Goal: Information Seeking & Learning: Compare options

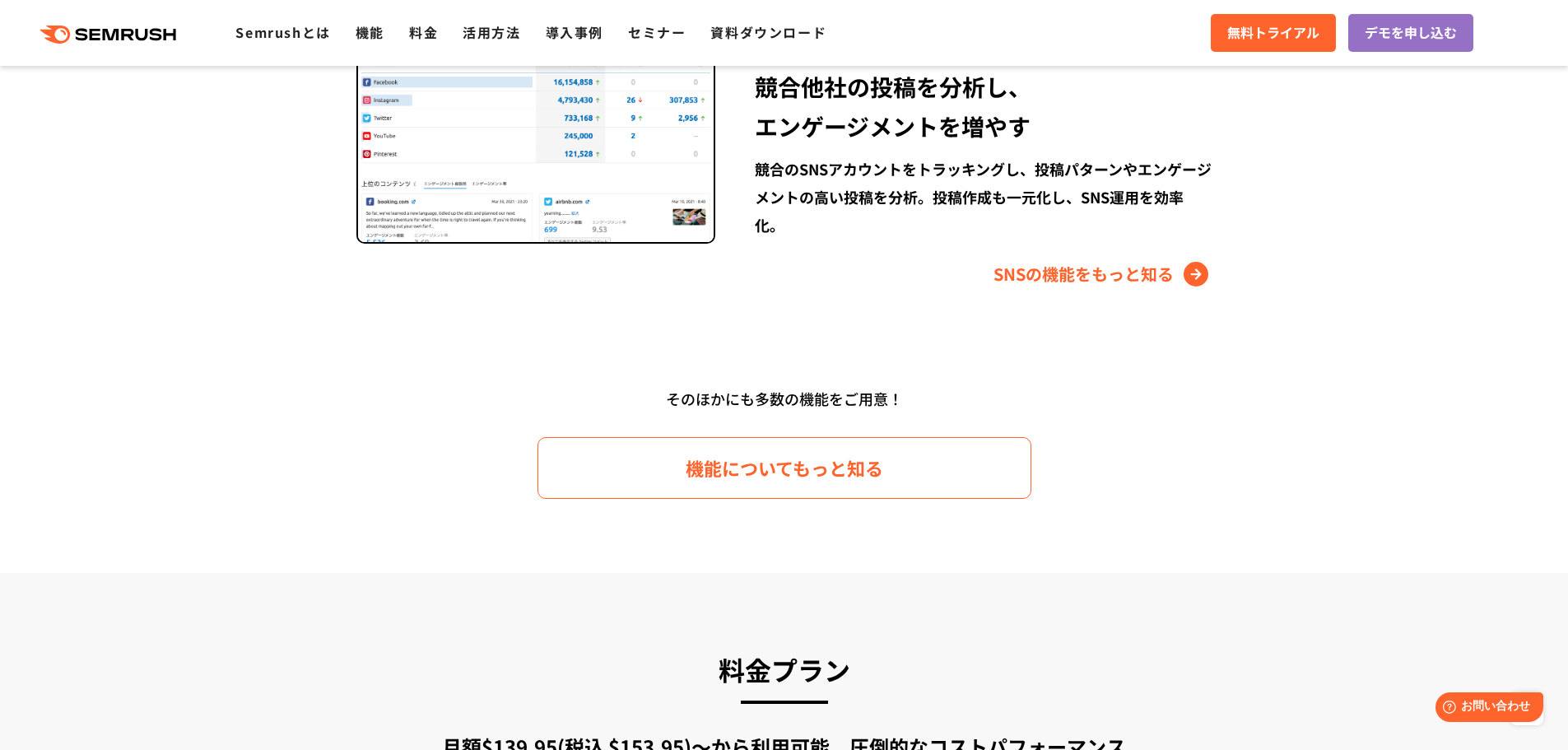
scroll to position [2304, 0]
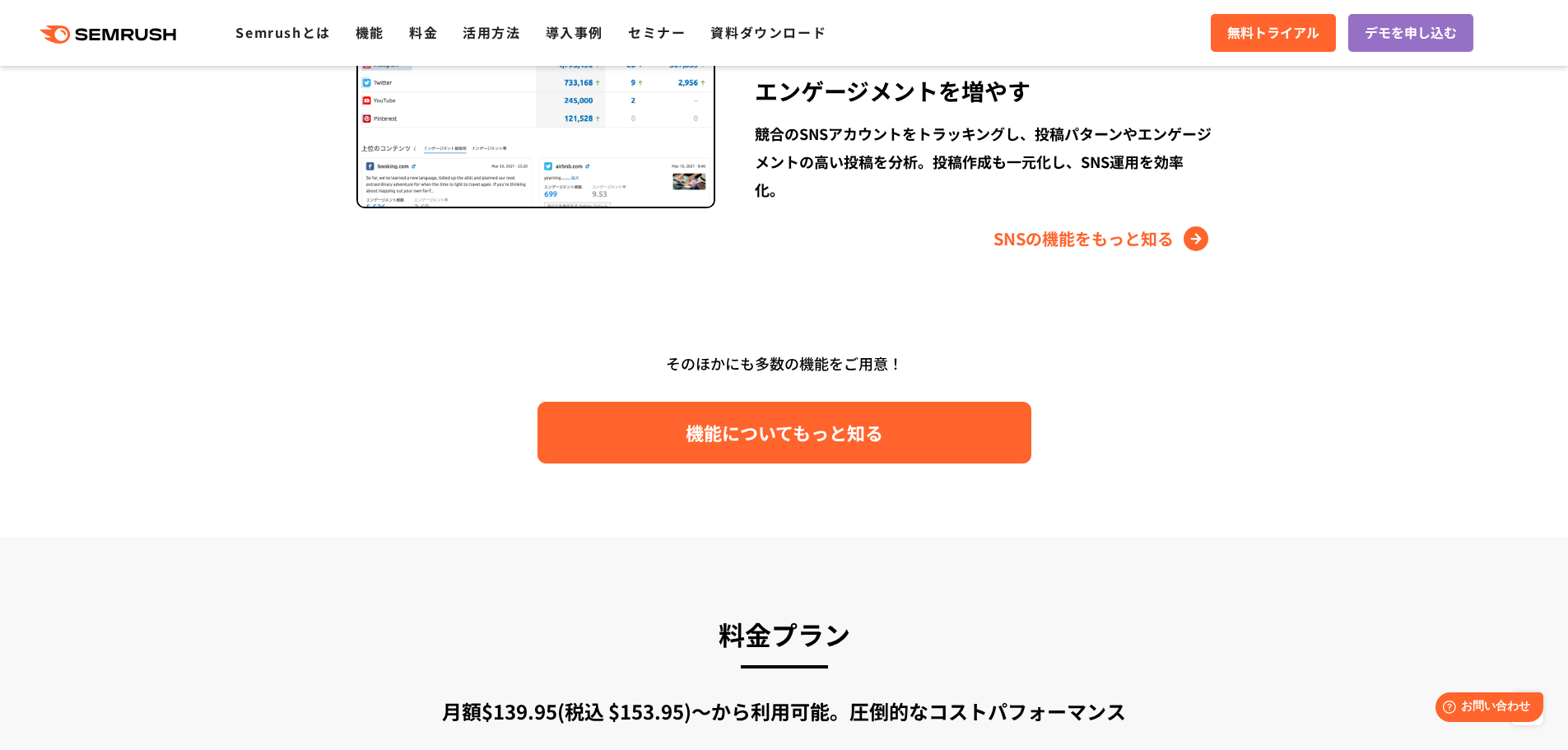
click at [656, 419] on link "機能についてもっと知る" at bounding box center [785, 432] width 494 height 61
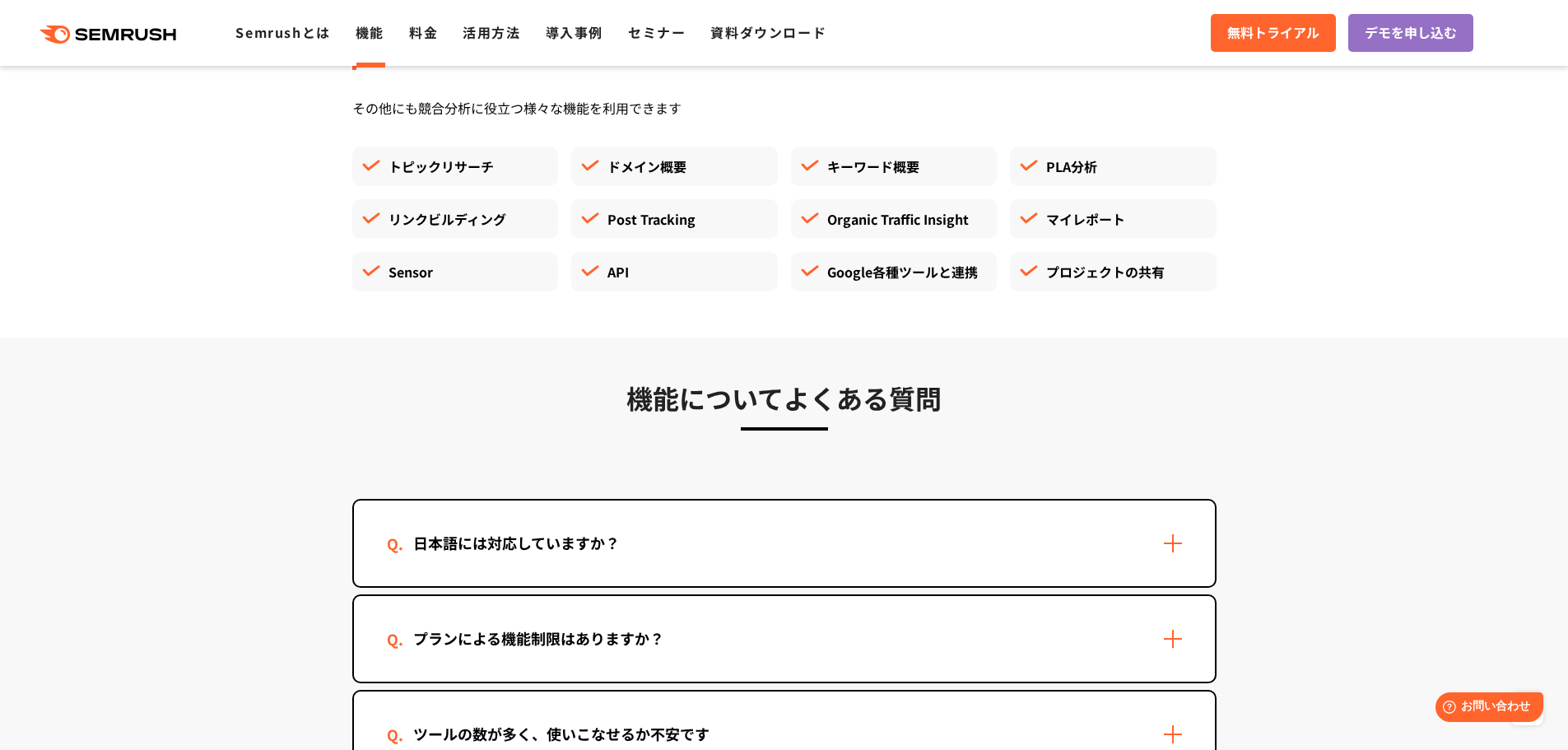
scroll to position [4829, 0]
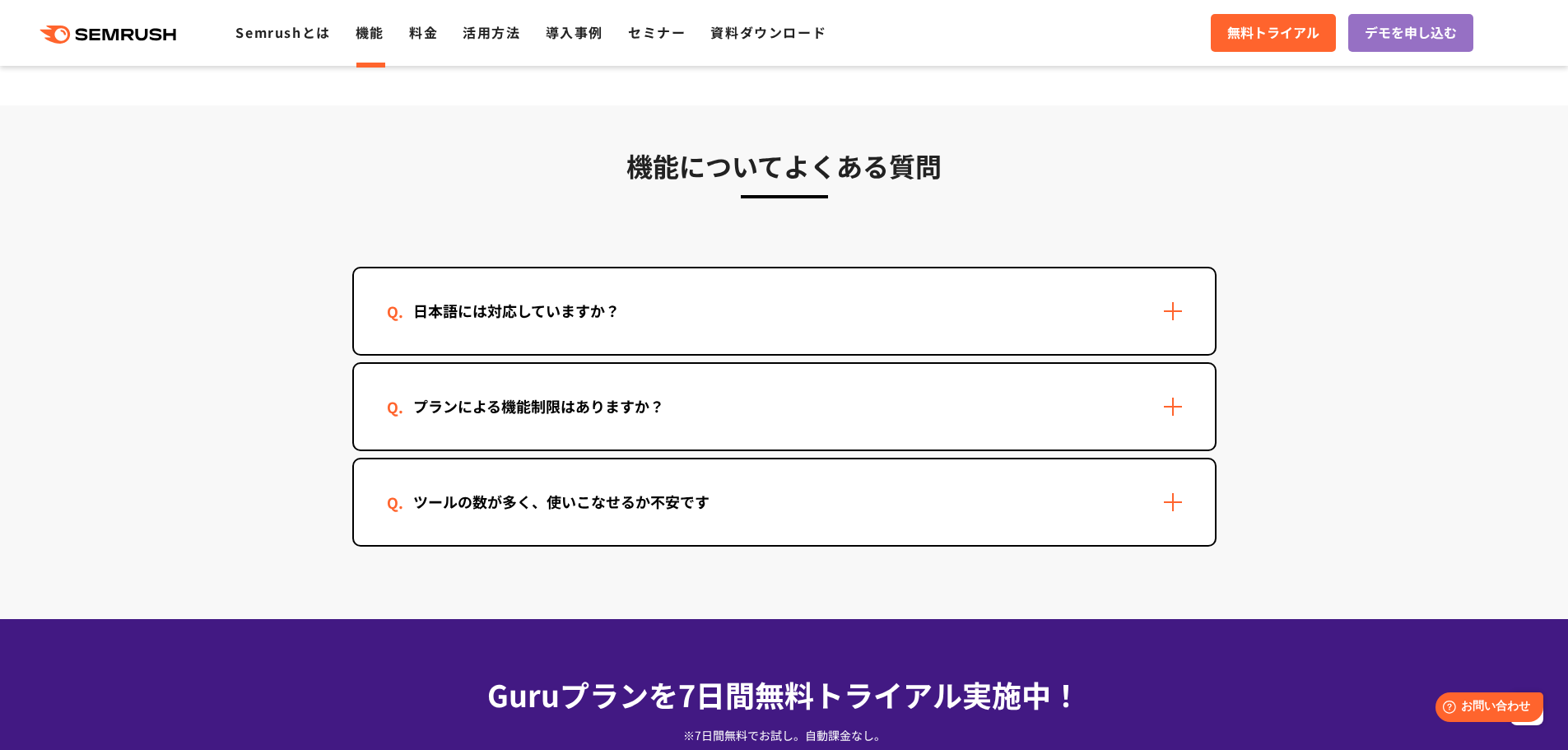
click at [735, 286] on div "日本語には対応していますか？" at bounding box center [784, 311] width 861 height 86
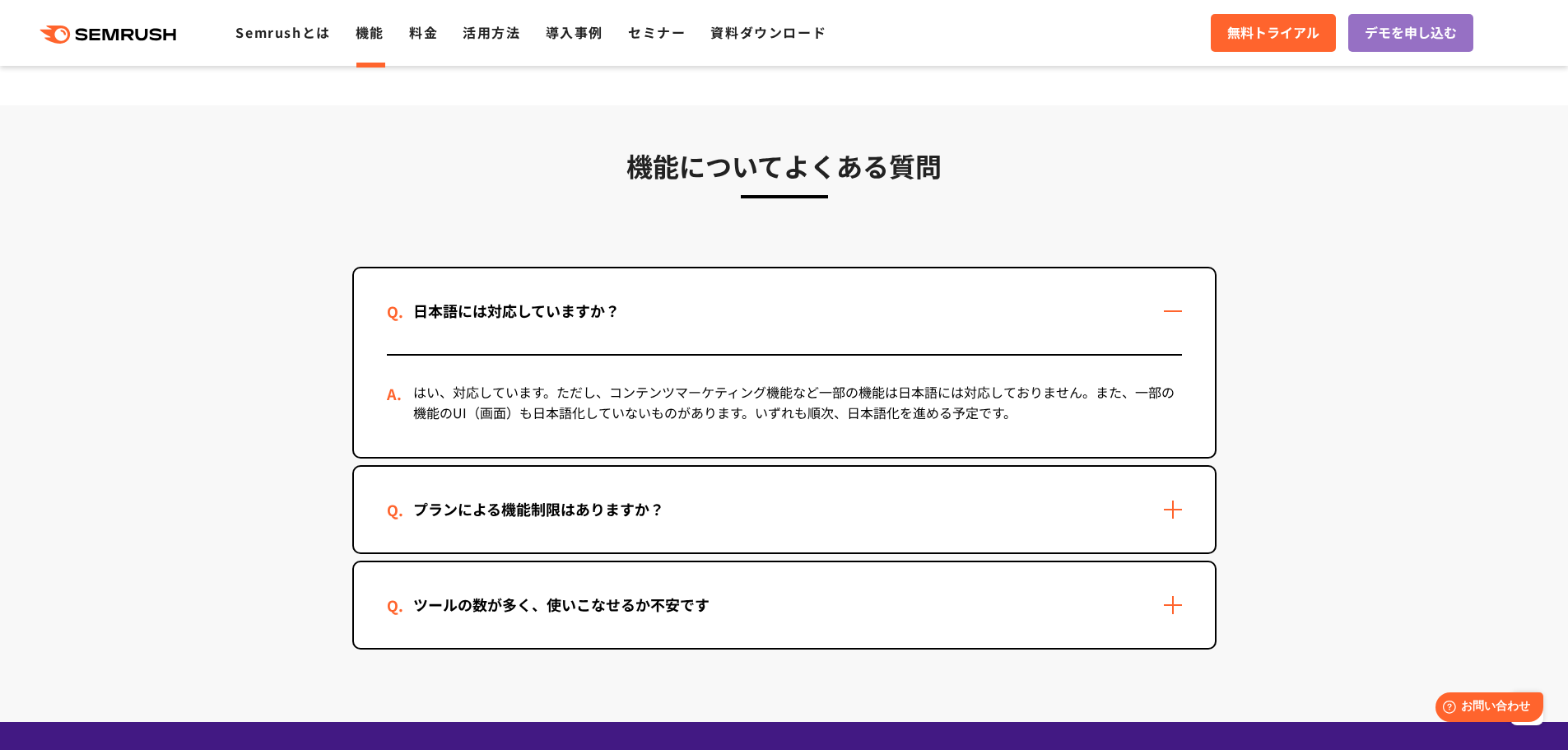
click at [735, 286] on div "日本語には対応していますか？" at bounding box center [784, 311] width 861 height 86
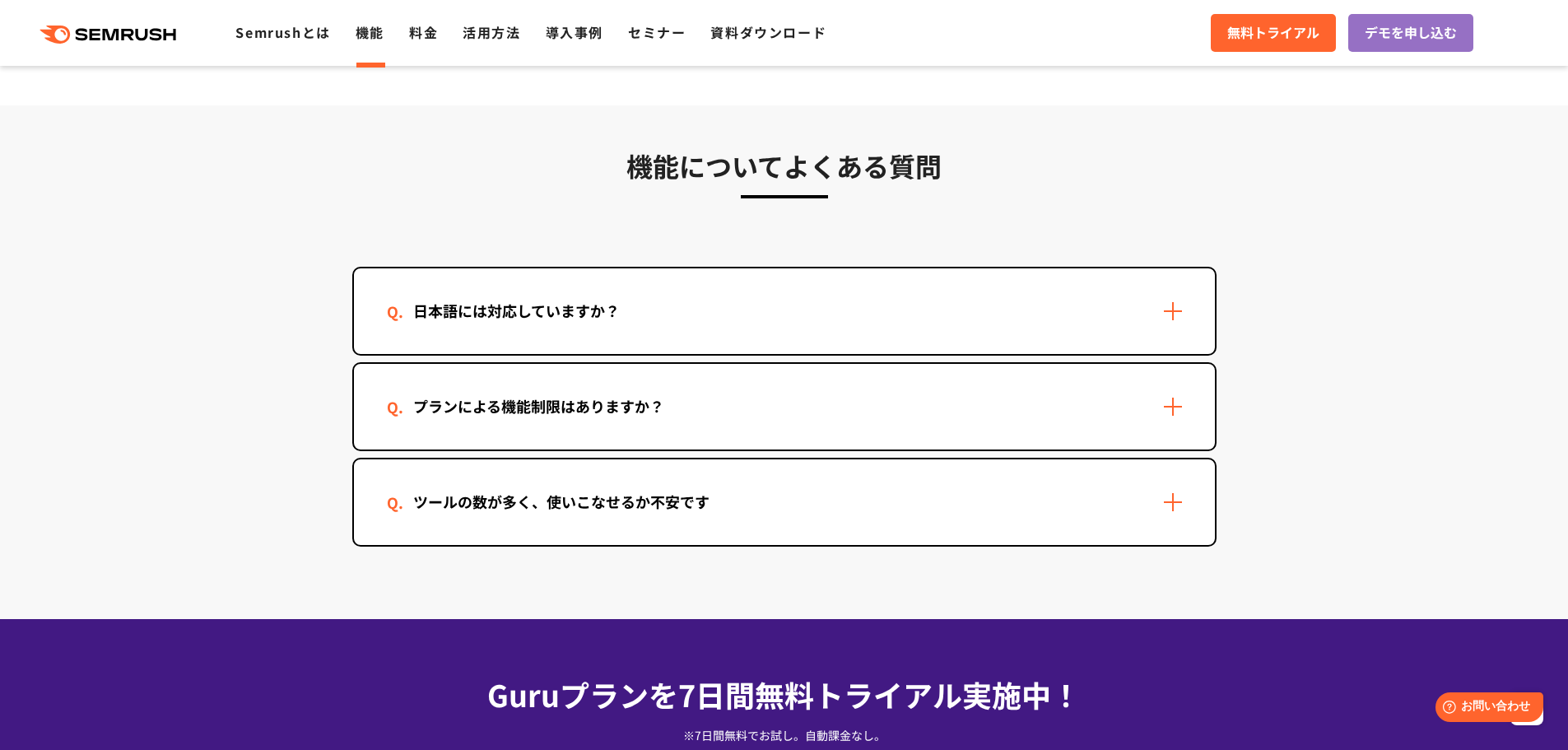
click at [756, 410] on div "プランによる機能制限はありますか？" at bounding box center [784, 407] width 861 height 86
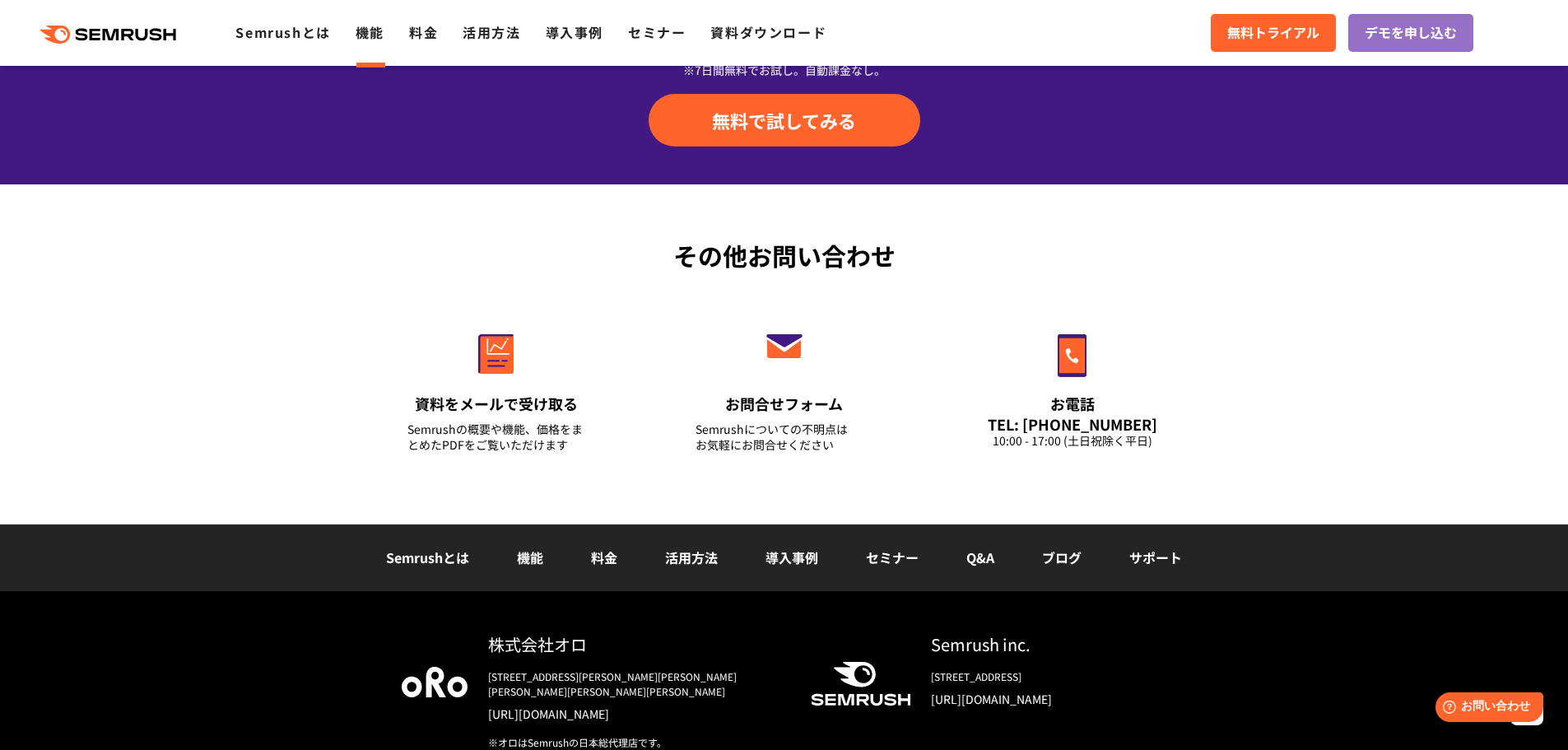
scroll to position [5684, 0]
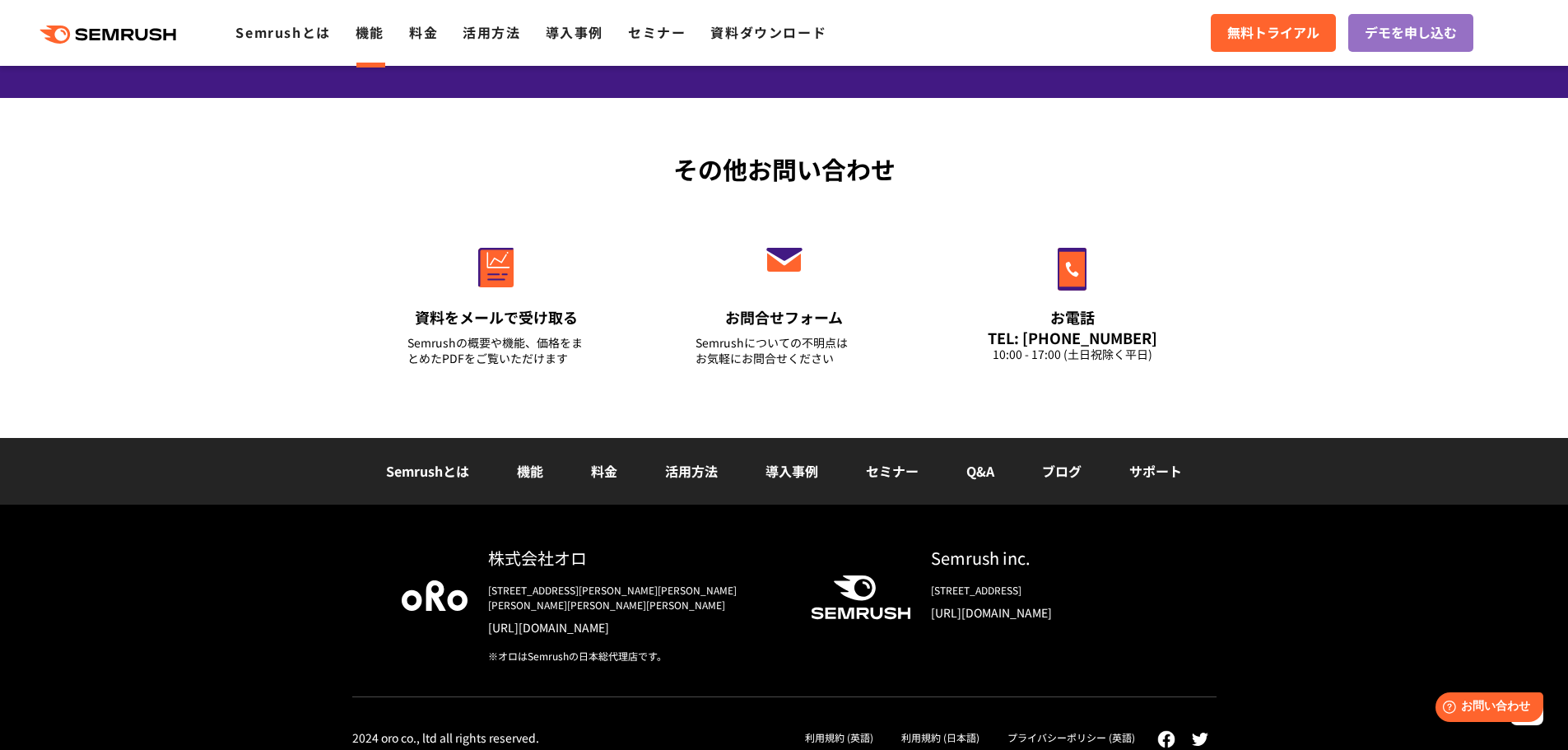
drag, startPoint x: 611, startPoint y: 472, endPoint x: 618, endPoint y: 466, distance: 9.2
click at [611, 470] on link "料金" at bounding box center [604, 471] width 26 height 19
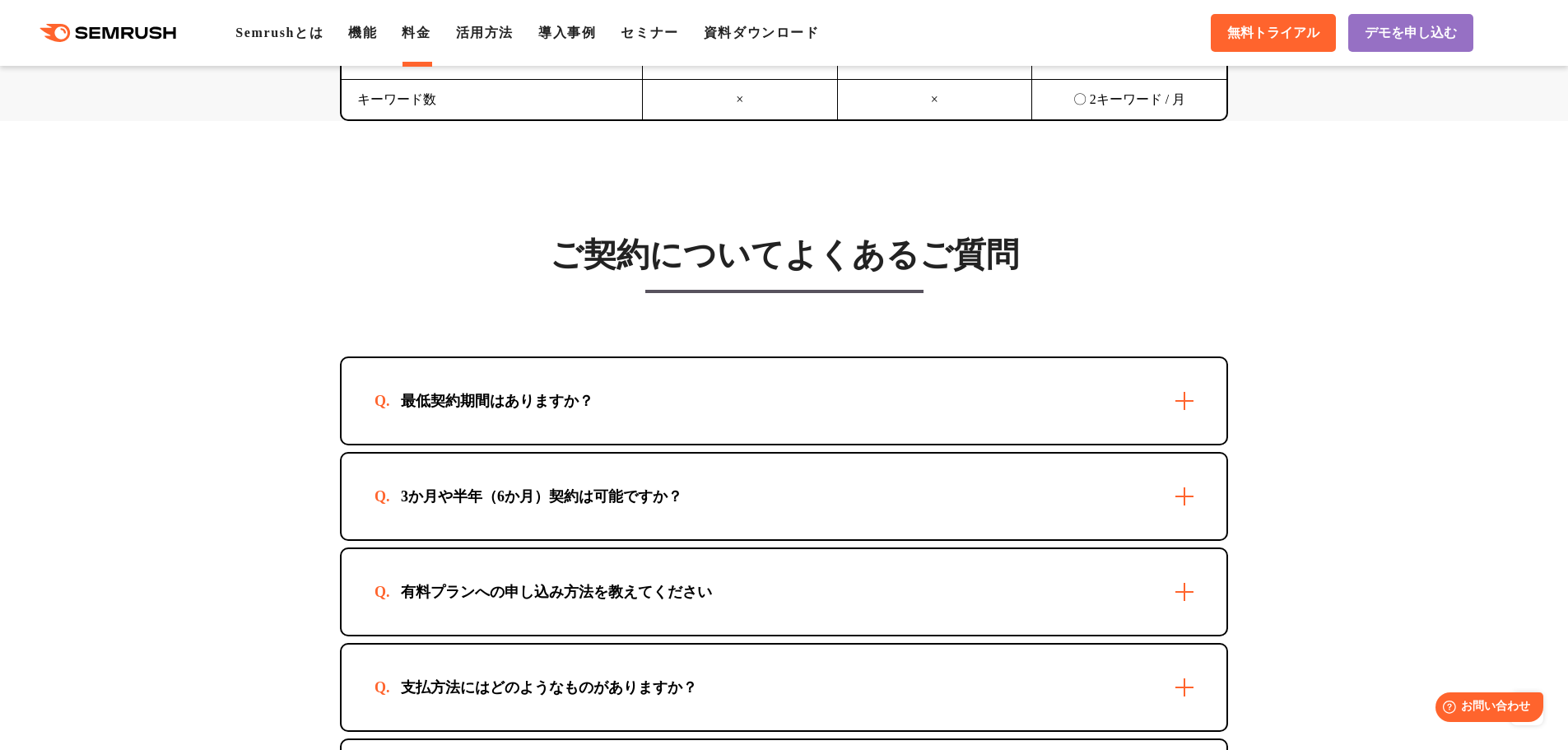
scroll to position [4719, 0]
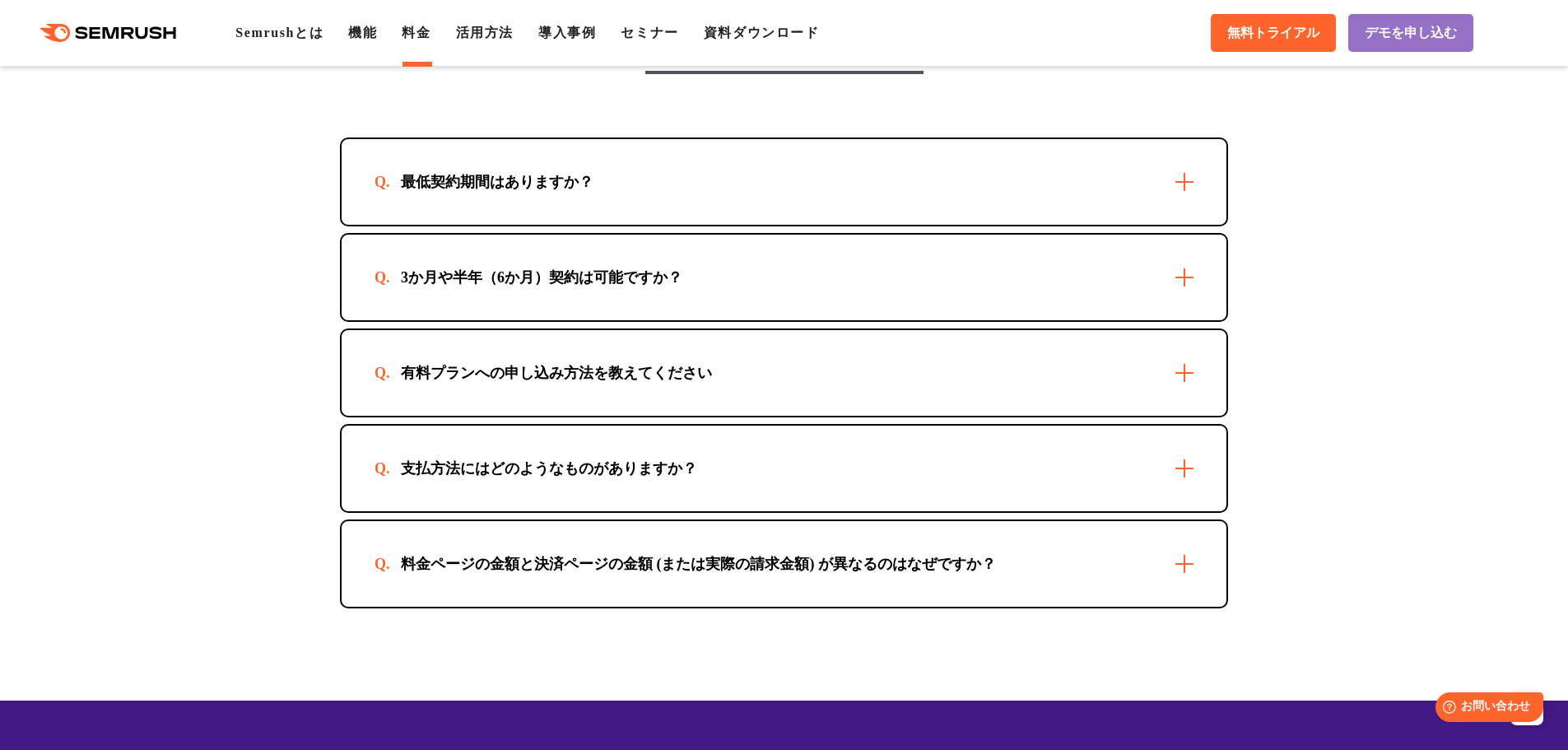
click at [559, 181] on div "最低契約期間はありますか？" at bounding box center [497, 182] width 245 height 19
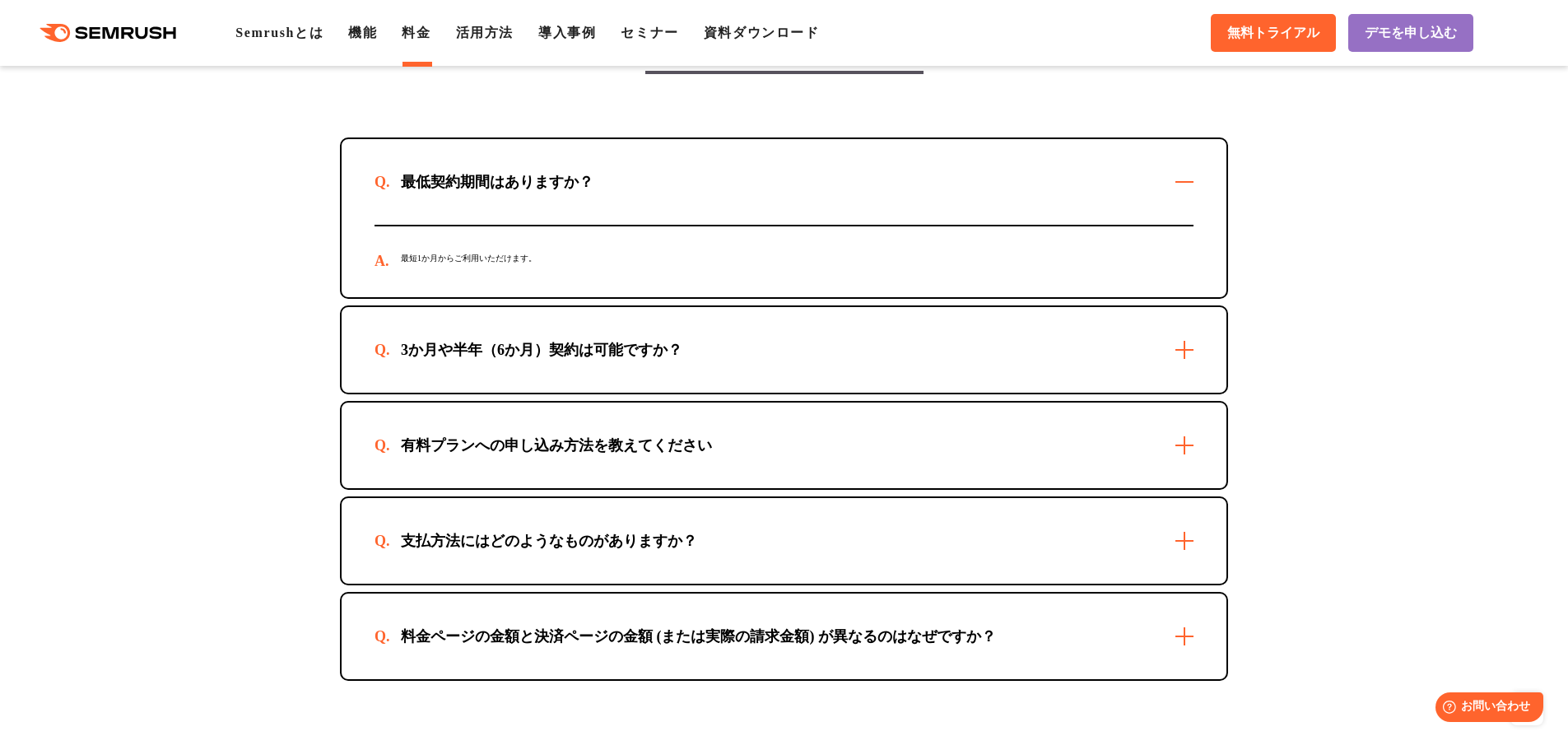
click at [559, 181] on div "最低契約期間はありますか？" at bounding box center [497, 182] width 245 height 19
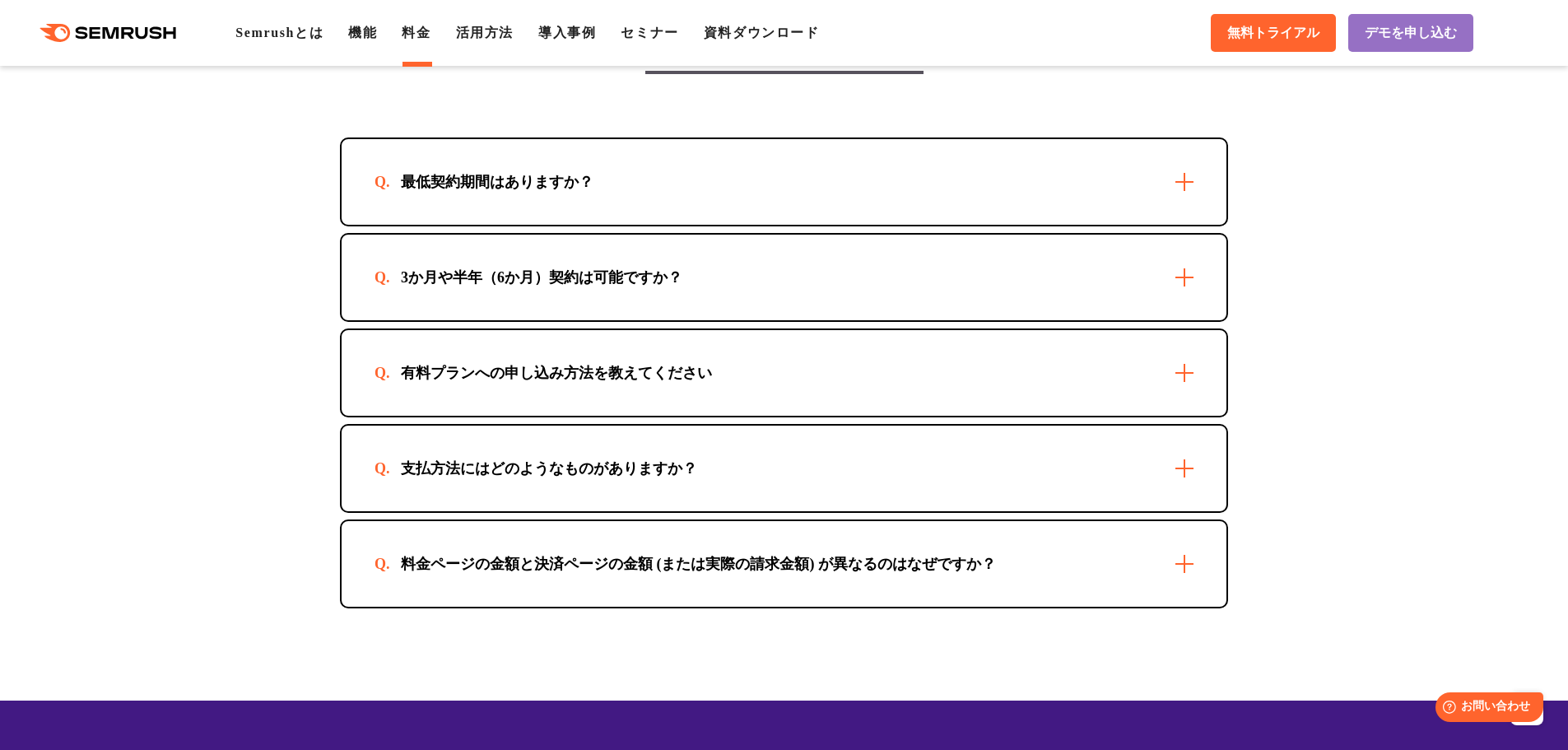
click at [601, 270] on div "3か月や半年（6か月）契約は可能ですか？" at bounding box center [542, 277] width 335 height 19
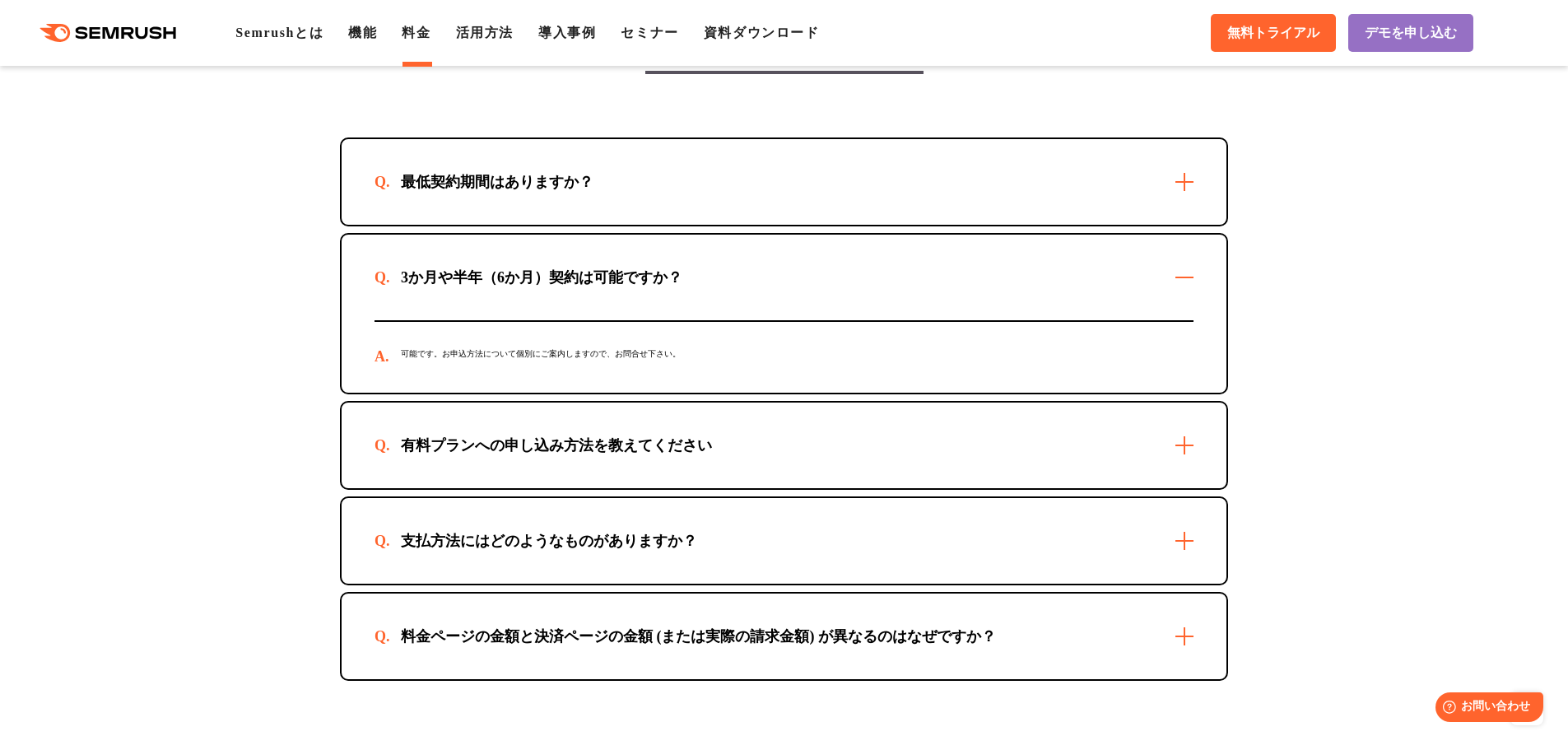
click at [632, 251] on div "3か月や半年（6か月）契約は可能ですか？" at bounding box center [784, 277] width 885 height 86
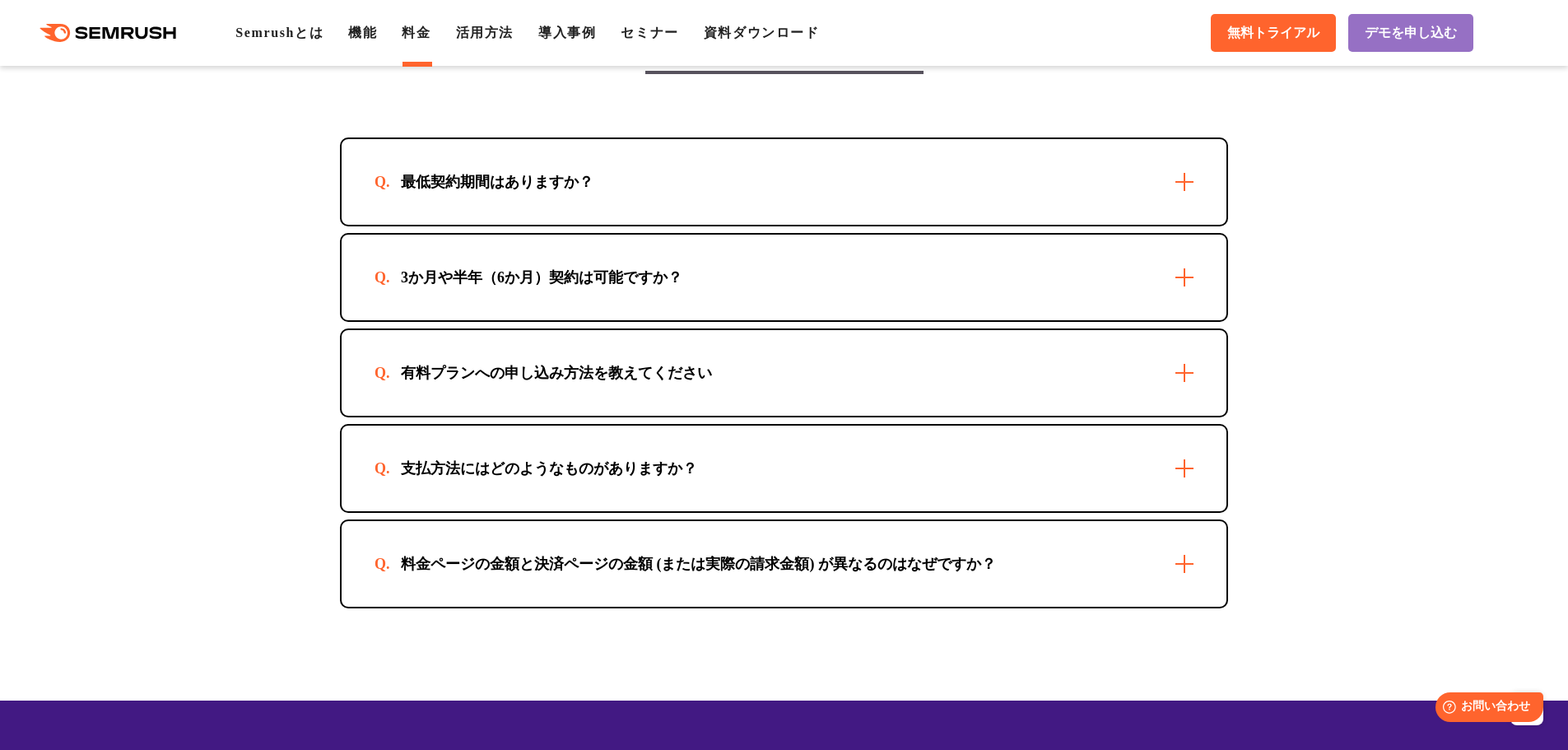
click at [645, 375] on div "有料プランへの申し込み方法を教えてください" at bounding box center [556, 373] width 364 height 19
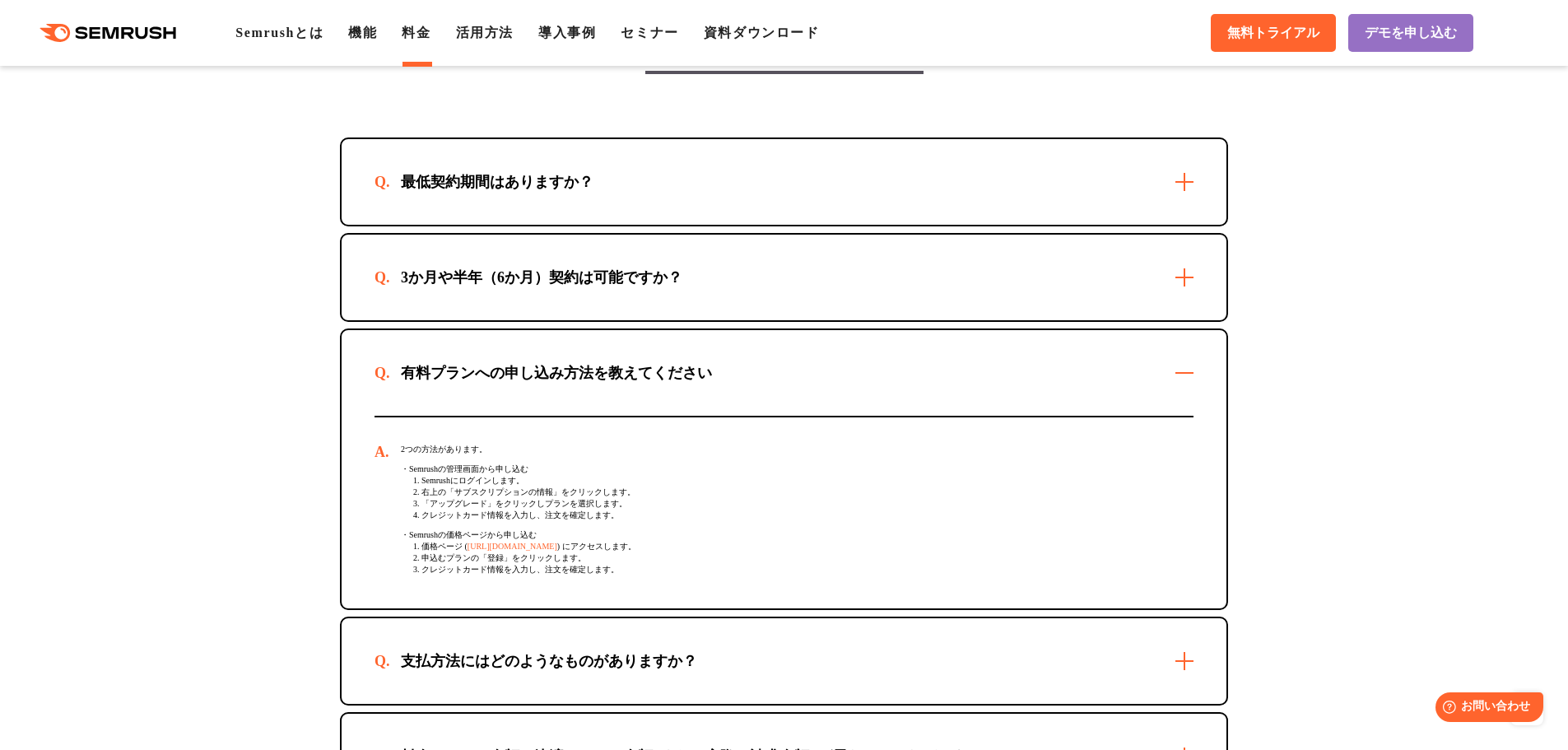
click at [645, 373] on div "有料プランへの申し込み方法を教えてください" at bounding box center [556, 373] width 364 height 19
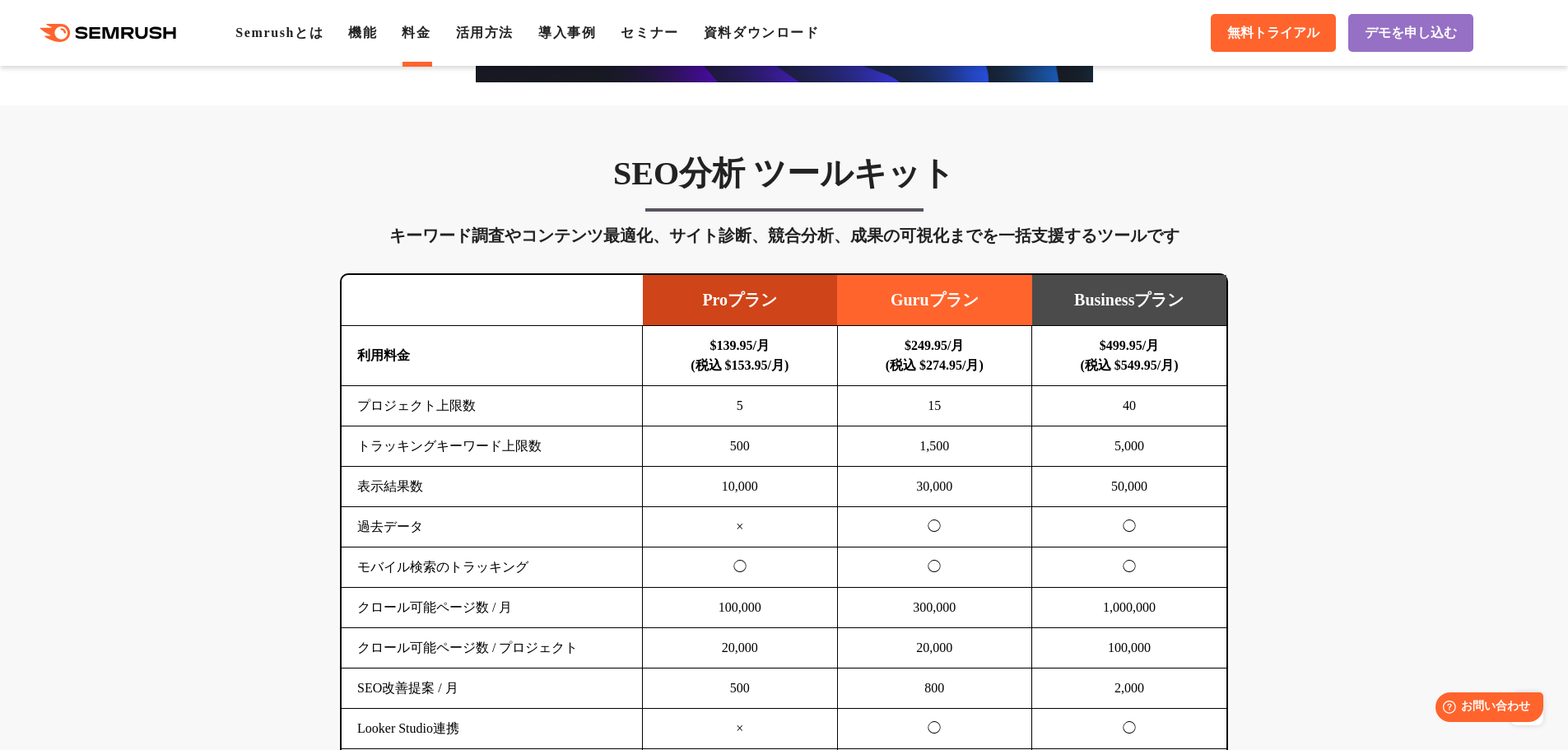
scroll to position [987, 0]
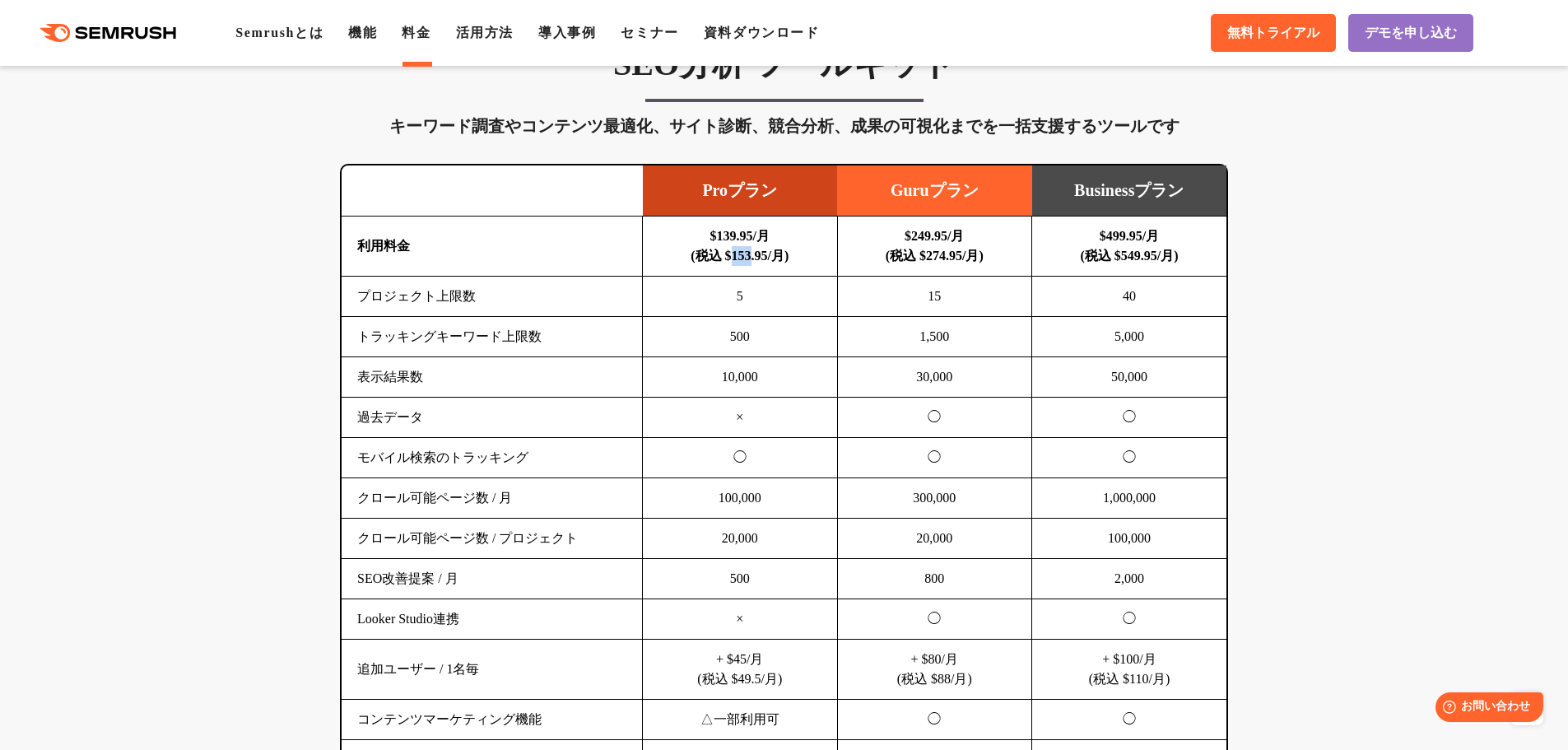
drag, startPoint x: 731, startPoint y: 260, endPoint x: 752, endPoint y: 262, distance: 21.1
click at [752, 262] on b "$139.95/月 (税込 $153.95/月)" at bounding box center [739, 245] width 98 height 34
copy b "153"
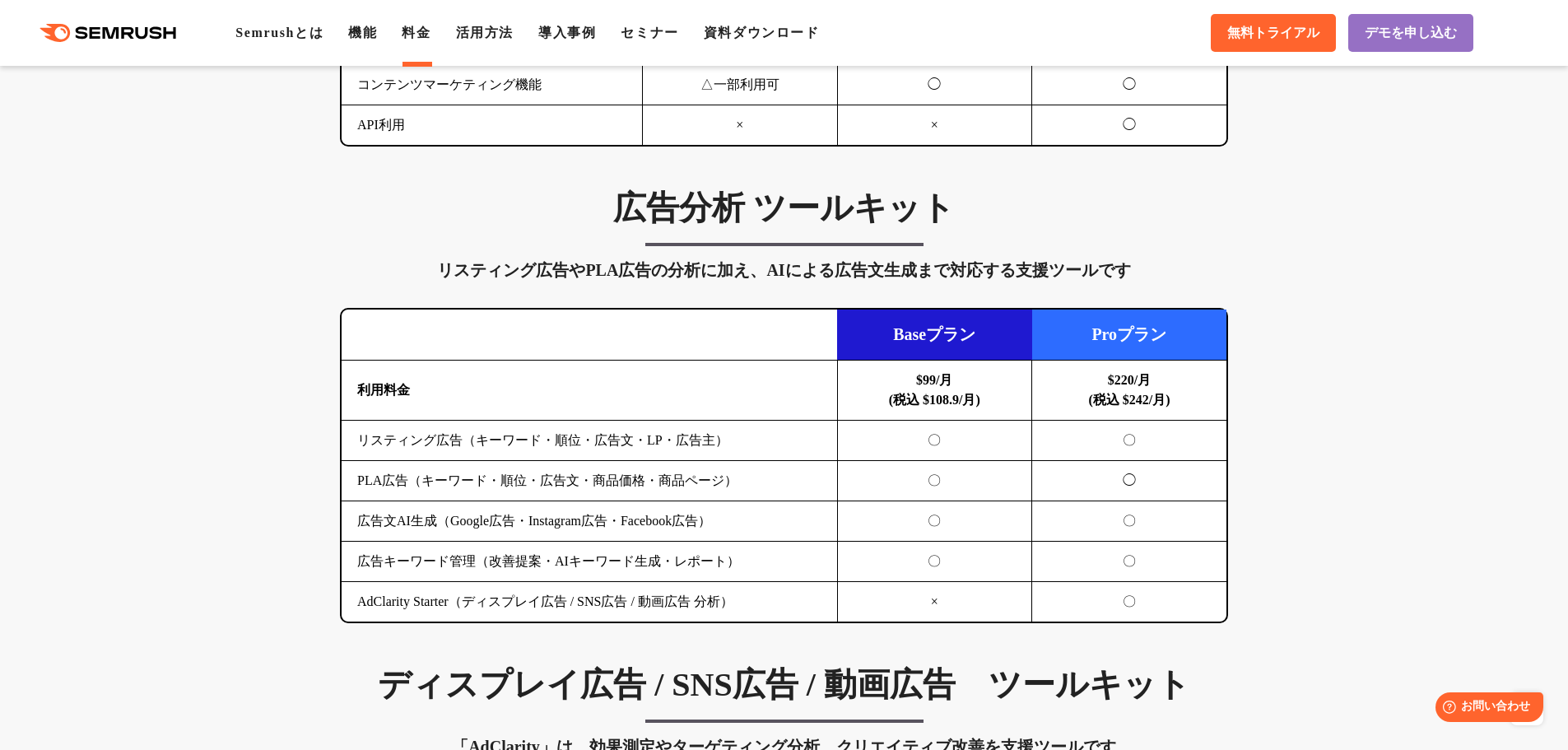
scroll to position [1646, 0]
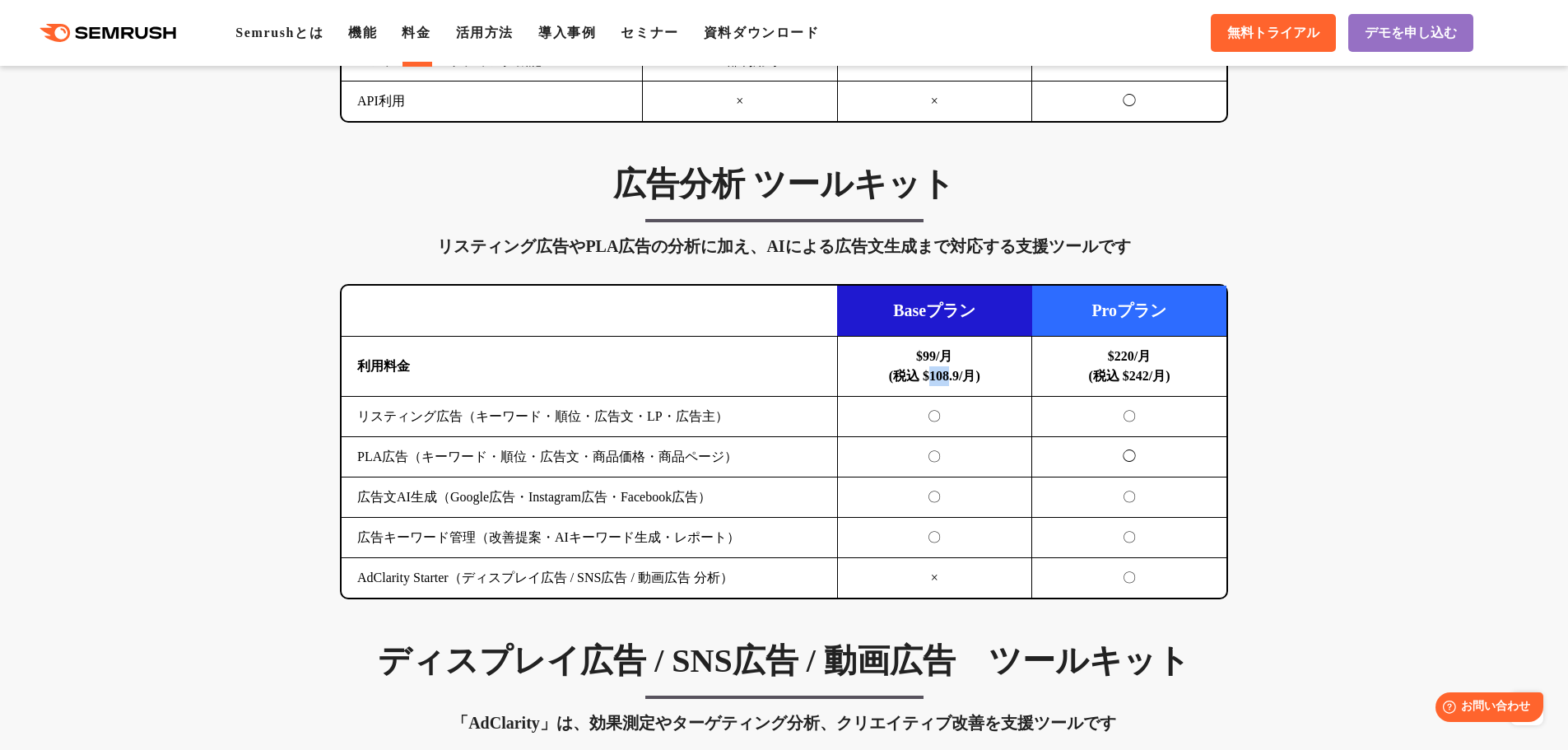
drag, startPoint x: 927, startPoint y: 374, endPoint x: 949, endPoint y: 374, distance: 22.0
click at [949, 374] on b "$99/月 (税込 $108.9/月)" at bounding box center [935, 366] width 91 height 34
copy b "108"
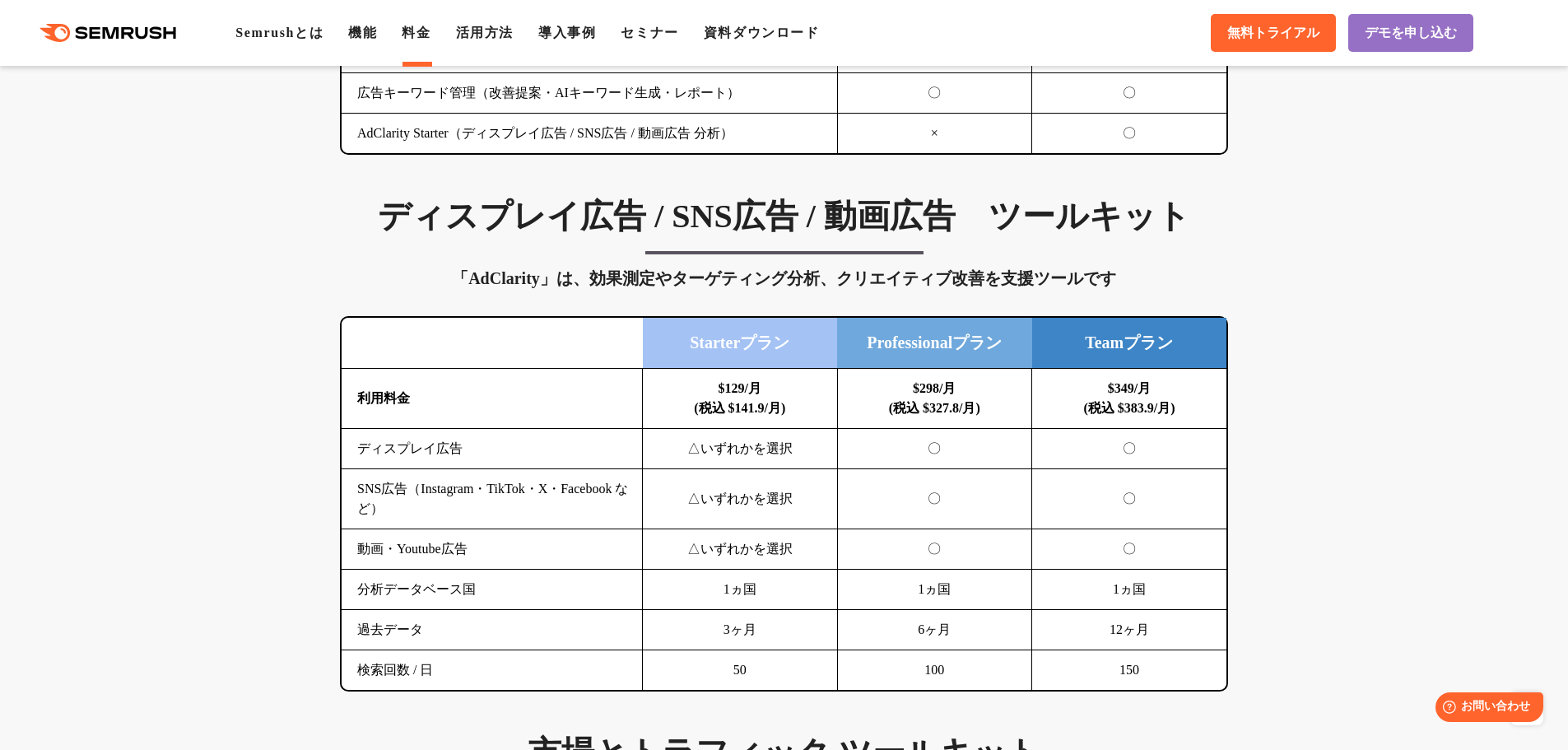
scroll to position [2196, 0]
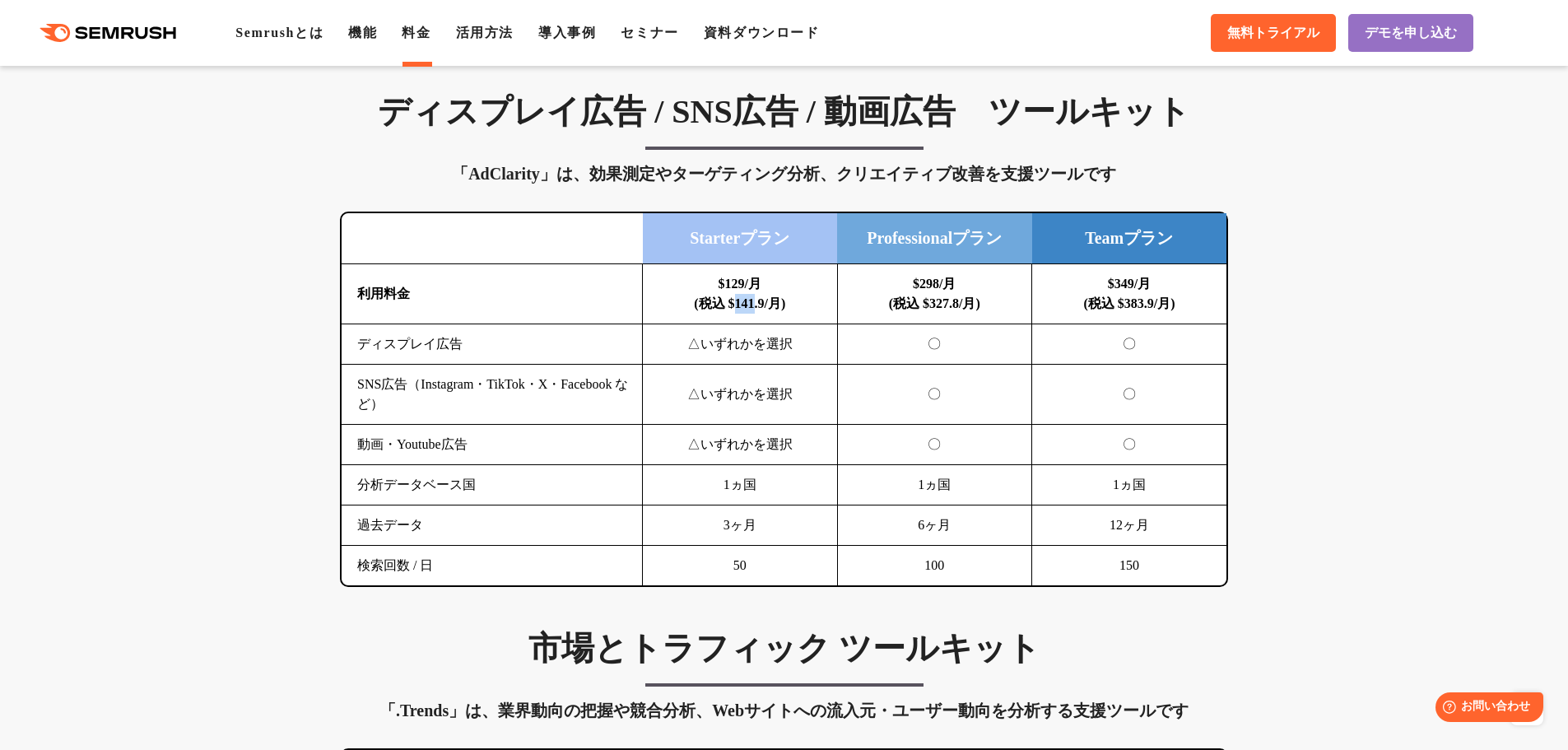
drag, startPoint x: 731, startPoint y: 304, endPoint x: 753, endPoint y: 304, distance: 22.0
click at [753, 304] on b "$129/月 (税込 $141.9/月)" at bounding box center [739, 293] width 91 height 34
copy b "141"
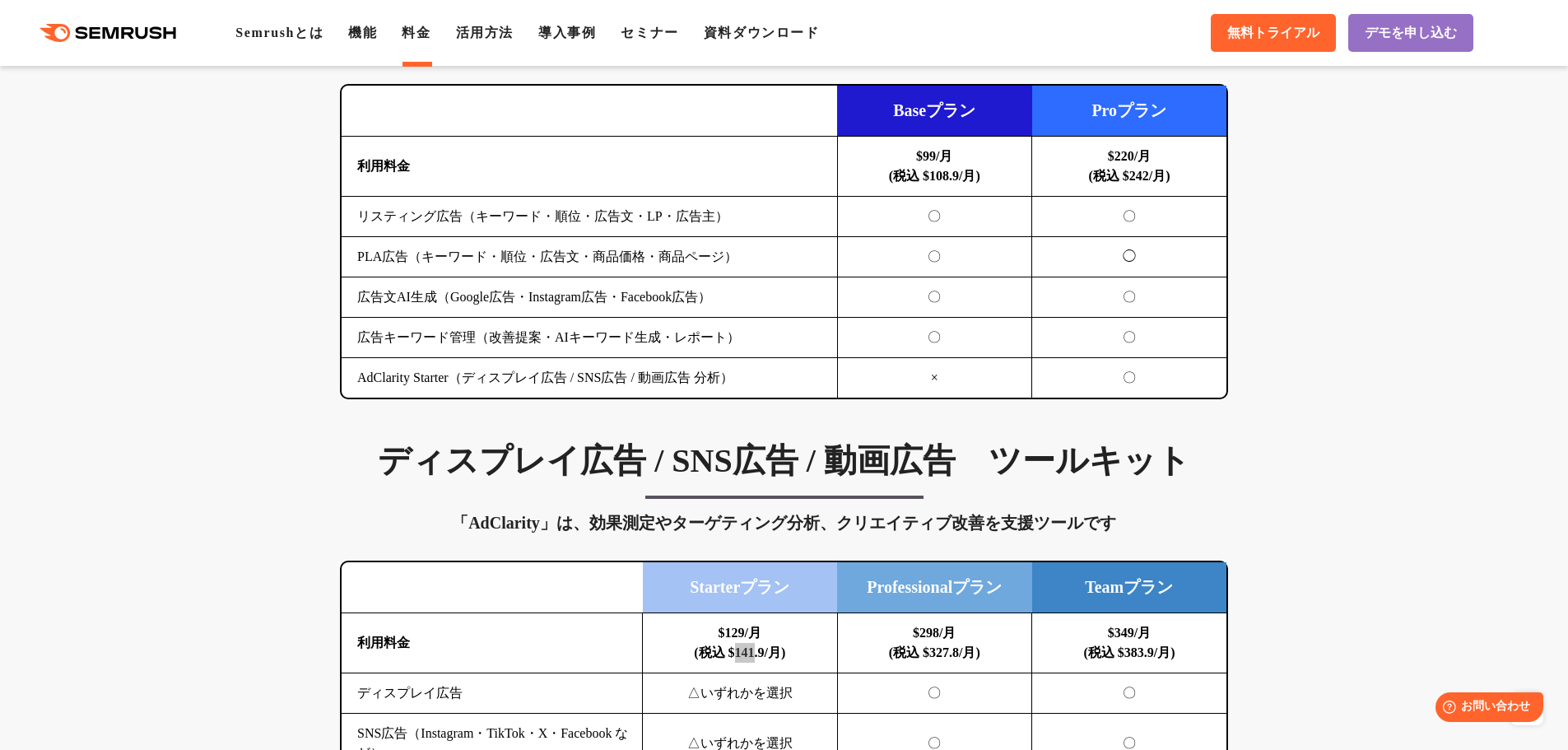
scroll to position [1976, 0]
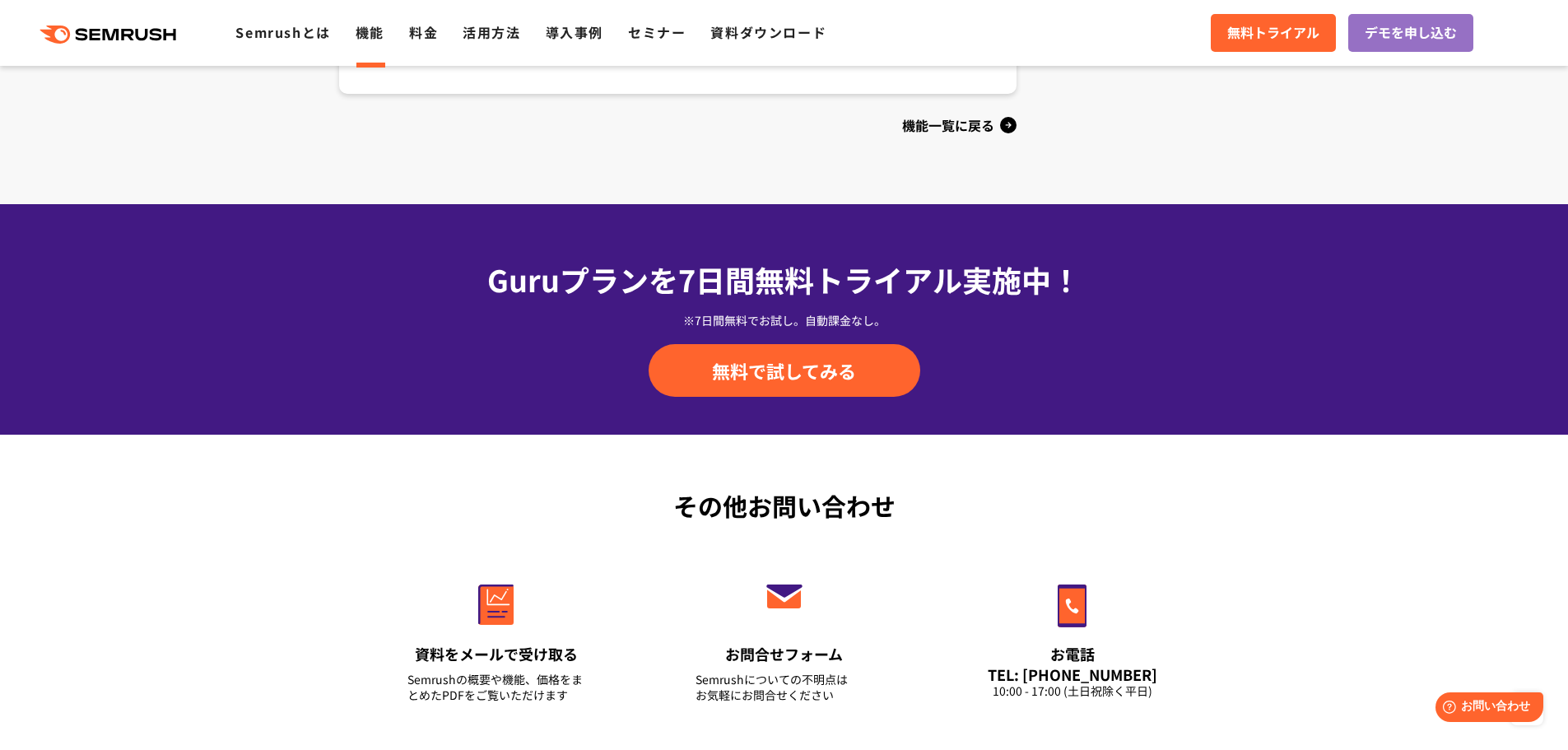
scroll to position [2007, 0]
